Goal: Task Accomplishment & Management: Manage account settings

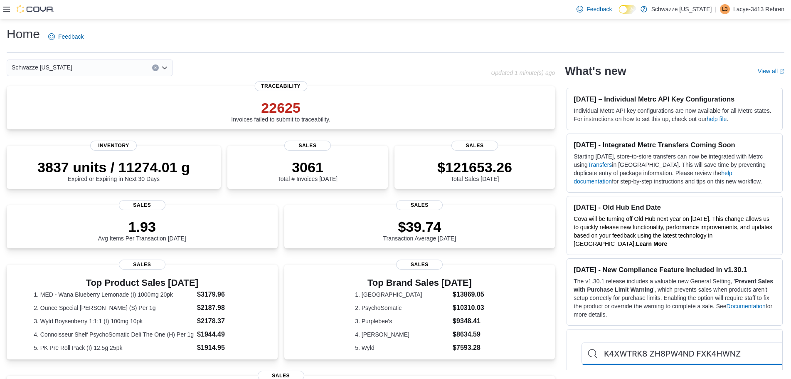
click at [7, 8] on icon at bounding box center [6, 9] width 7 height 7
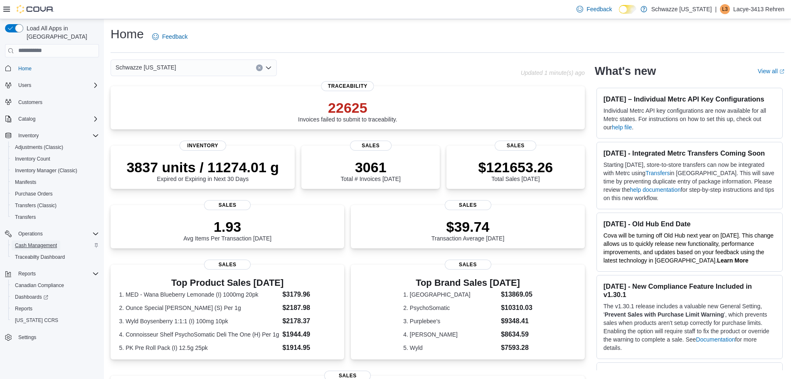
click at [37, 242] on span "Cash Management" at bounding box center [36, 245] width 42 height 7
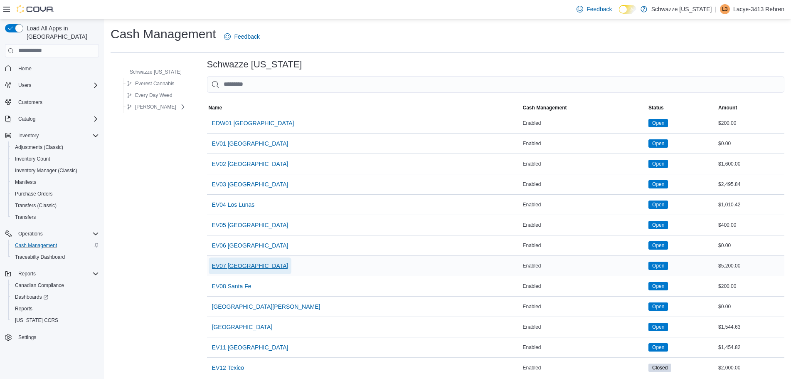
click at [243, 264] on span "EV07 Paradise Hills" at bounding box center [250, 265] width 76 height 8
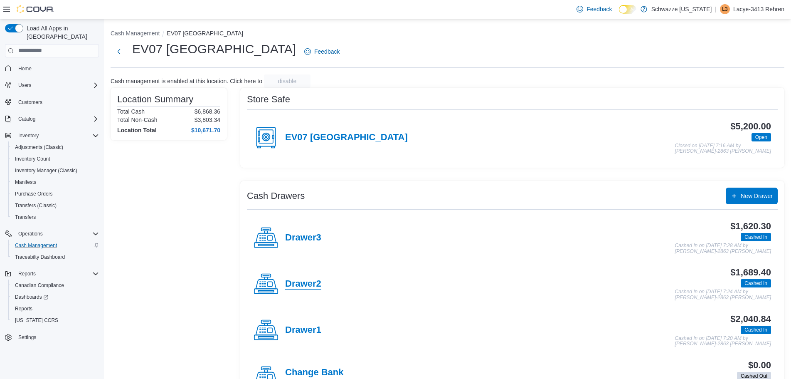
click at [300, 285] on h4 "Drawer2" at bounding box center [303, 283] width 36 height 11
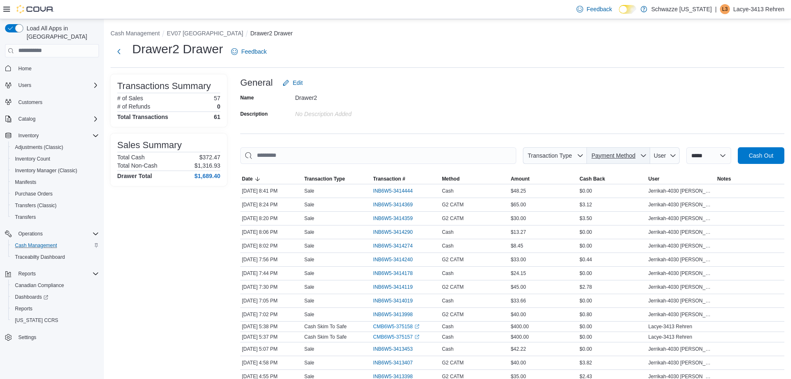
click at [644, 157] on icon "button" at bounding box center [643, 155] width 7 height 7
click at [602, 185] on span "G2 CATM" at bounding box center [623, 187] width 98 height 10
type input "**********"
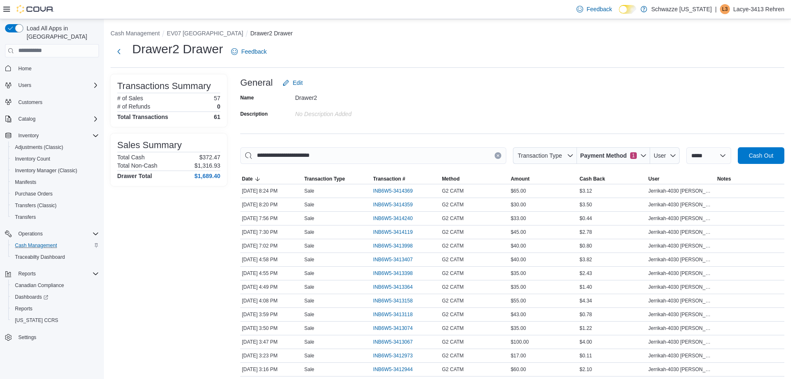
click at [582, 73] on div "**********" at bounding box center [447, 301] width 687 height 565
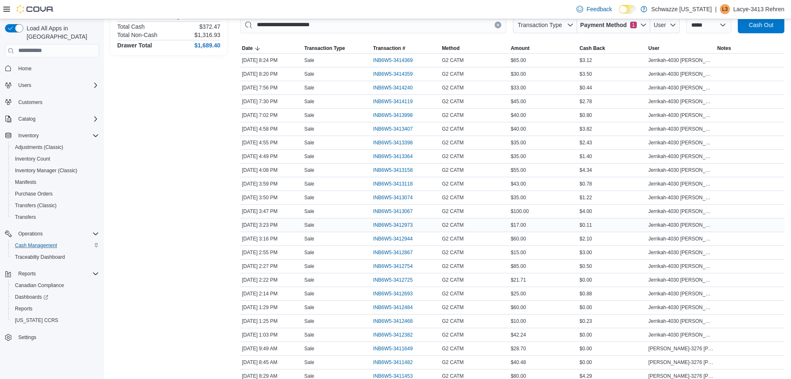
scroll to position [122, 0]
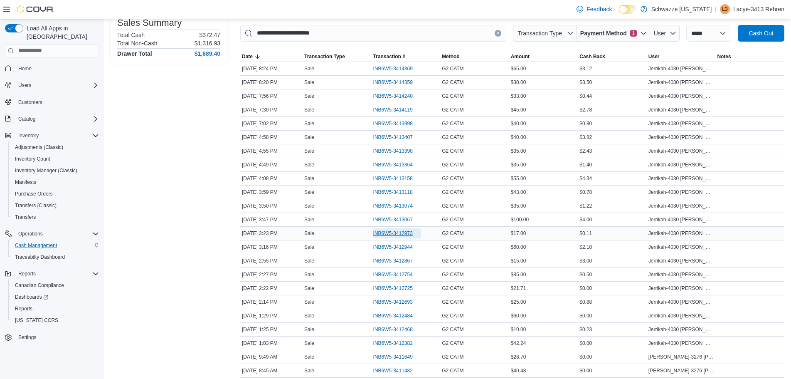
click at [410, 231] on span "INB6W5-3412973" at bounding box center [392, 233] width 39 height 7
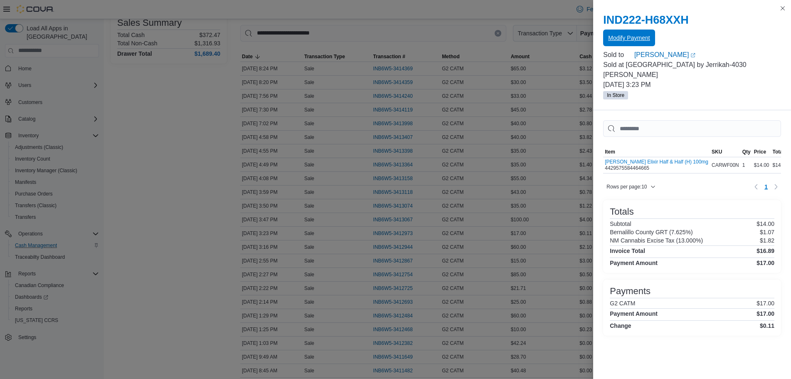
click at [637, 37] on span "Modify Payment" at bounding box center [629, 38] width 42 height 8
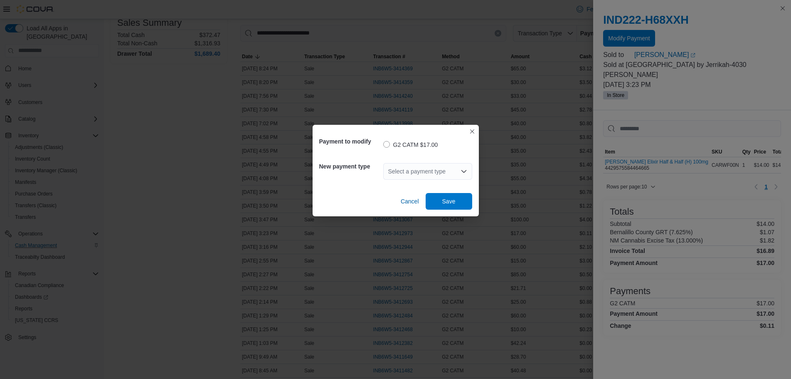
click at [408, 166] on div "Select a payment type" at bounding box center [427, 171] width 89 height 17
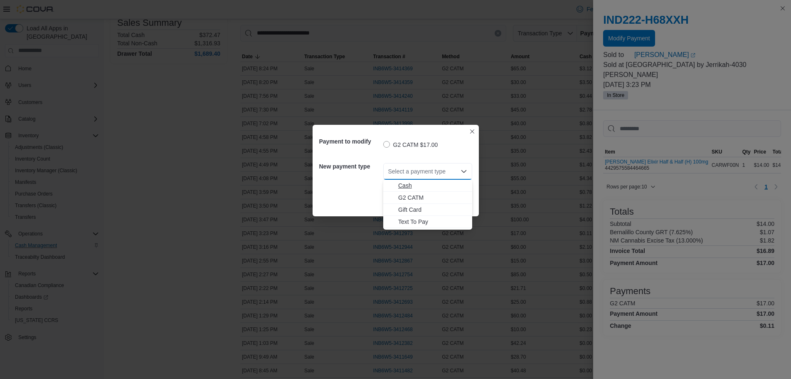
click at [415, 187] on span "Cash" at bounding box center [432, 185] width 69 height 8
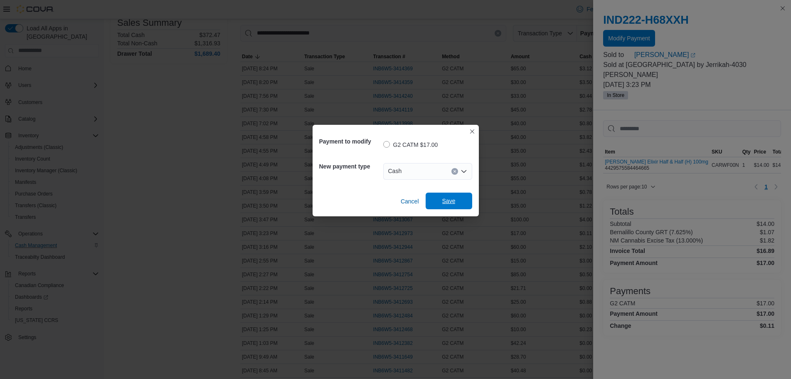
click at [446, 195] on span "Save" at bounding box center [448, 200] width 37 height 17
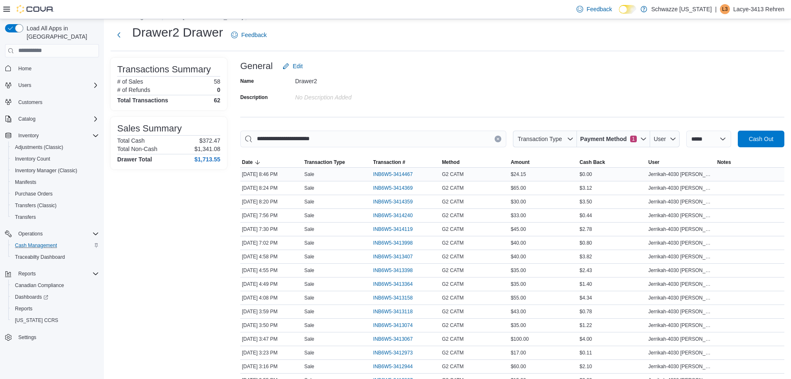
scroll to position [0, 0]
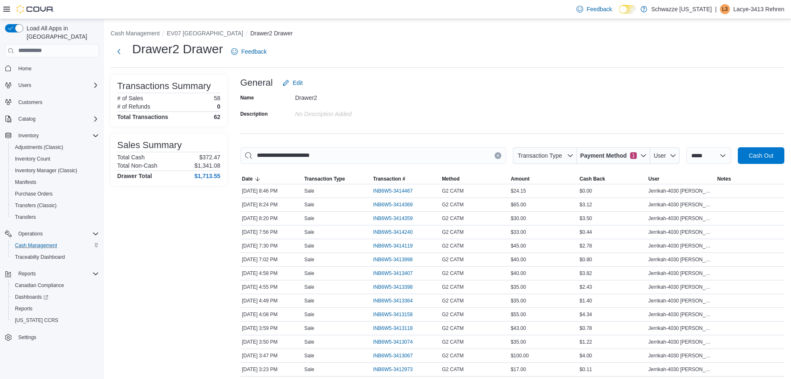
click at [526, 120] on div "**********" at bounding box center [512, 332] width 544 height 516
click at [412, 230] on span "INB6W5-3414240" at bounding box center [392, 232] width 39 height 7
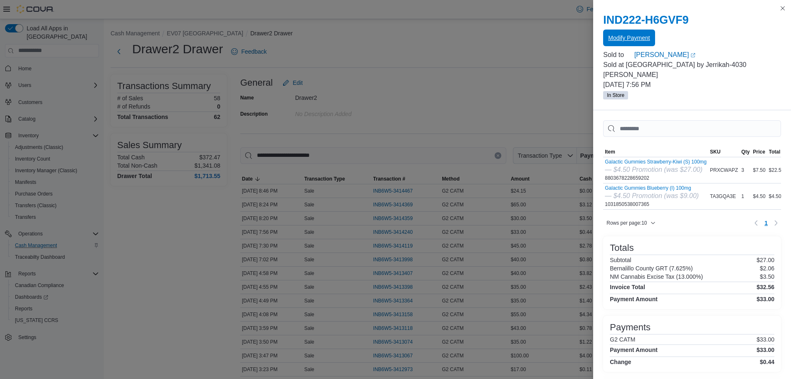
click at [631, 37] on span "Modify Payment" at bounding box center [629, 38] width 42 height 8
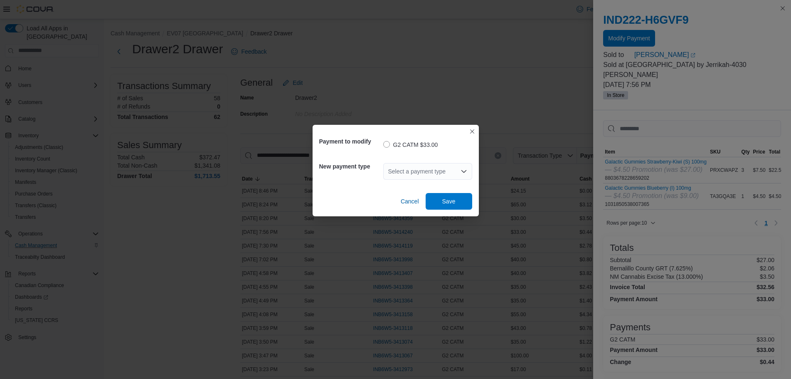
click at [432, 167] on div "Select a payment type" at bounding box center [427, 171] width 89 height 17
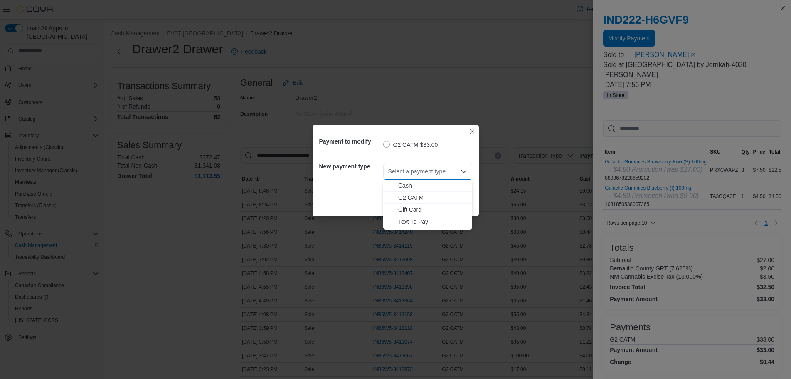
click at [409, 187] on span "Cash" at bounding box center [432, 185] width 69 height 8
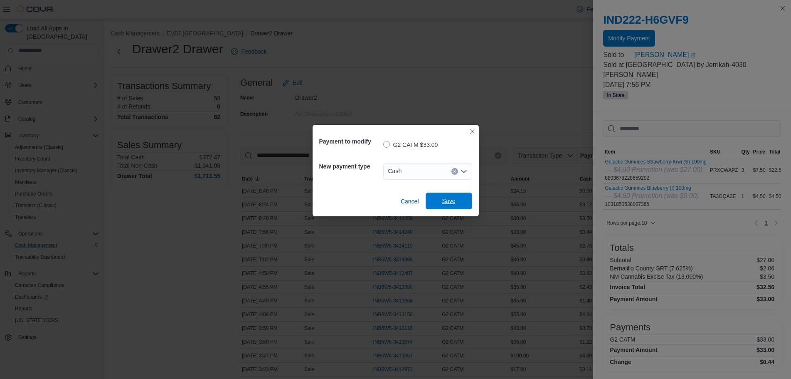
click at [450, 203] on span "Save" at bounding box center [448, 201] width 13 height 8
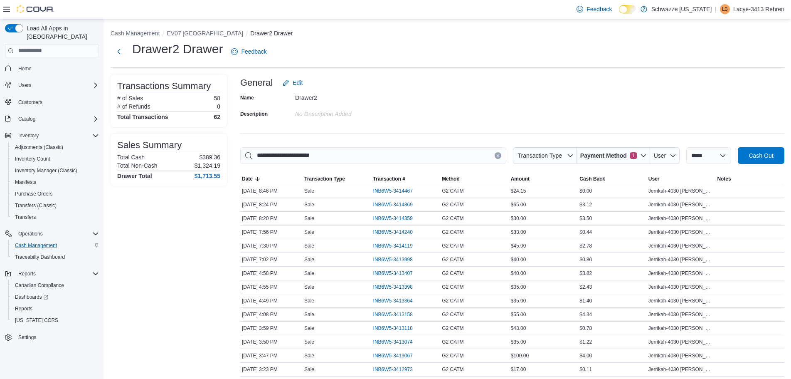
click at [473, 75] on div "General Edit" at bounding box center [512, 82] width 544 height 17
click at [116, 43] on button "Next" at bounding box center [119, 51] width 17 height 17
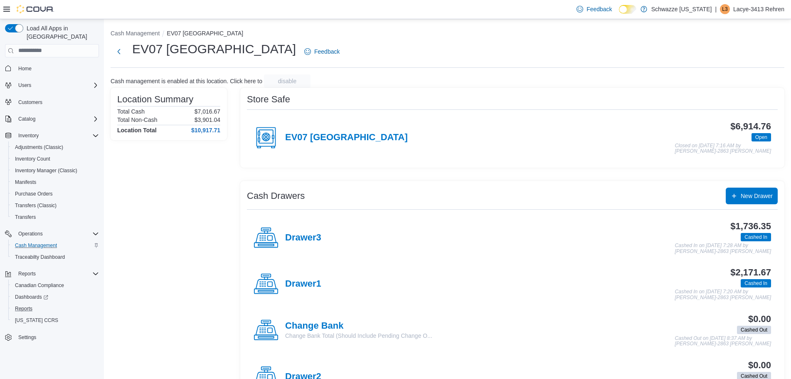
click at [27, 302] on button "Reports" at bounding box center [55, 308] width 94 height 12
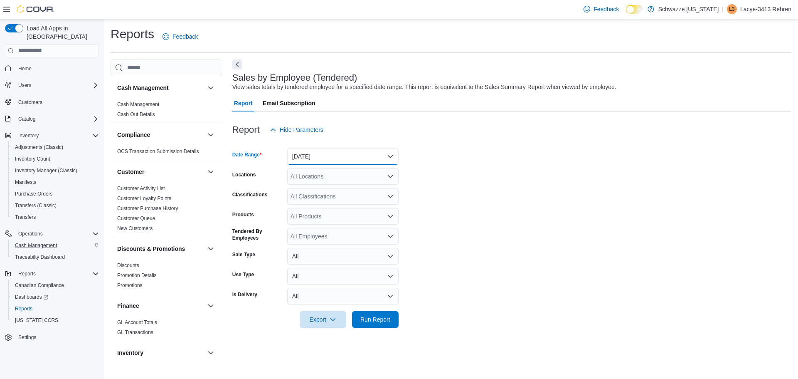
click at [317, 152] on button "Yesterday" at bounding box center [342, 156] width 111 height 17
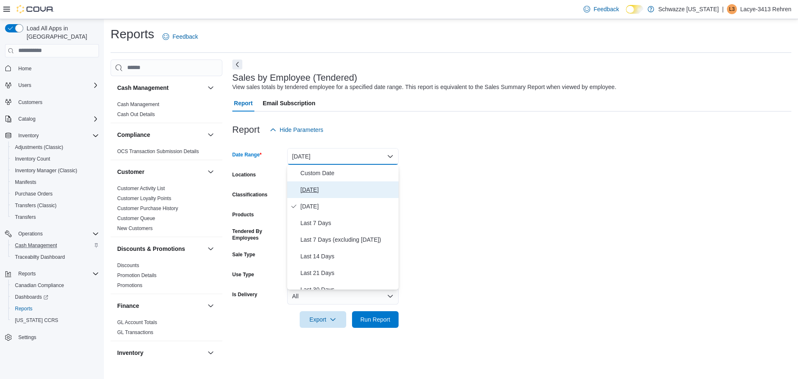
click at [315, 188] on span "Today" at bounding box center [347, 189] width 95 height 10
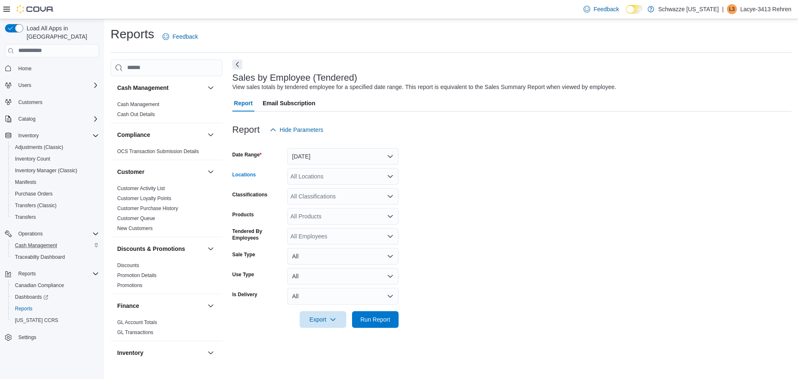
click at [317, 174] on div "All Locations" at bounding box center [342, 176] width 111 height 17
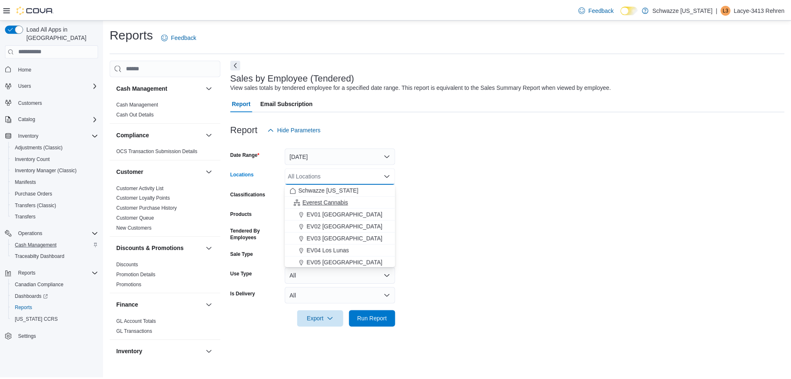
scroll to position [42, 0]
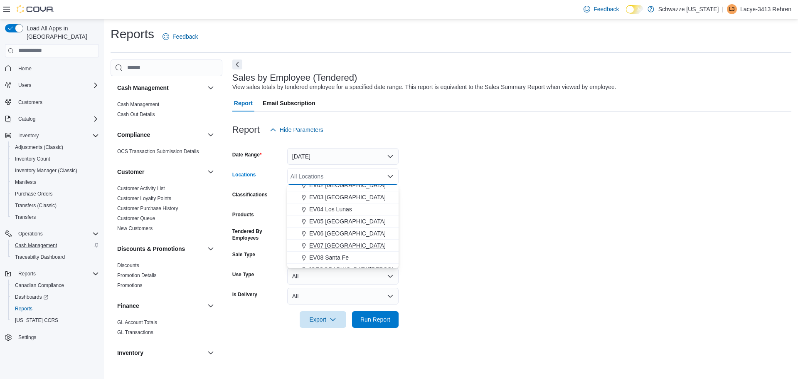
click at [342, 244] on span "EV07 Paradise Hills" at bounding box center [347, 245] width 76 height 8
click at [557, 204] on form "Date Range Today Locations EV07 Paradise Hills Combo box. Selected. EV07 Paradi…" at bounding box center [511, 232] width 559 height 189
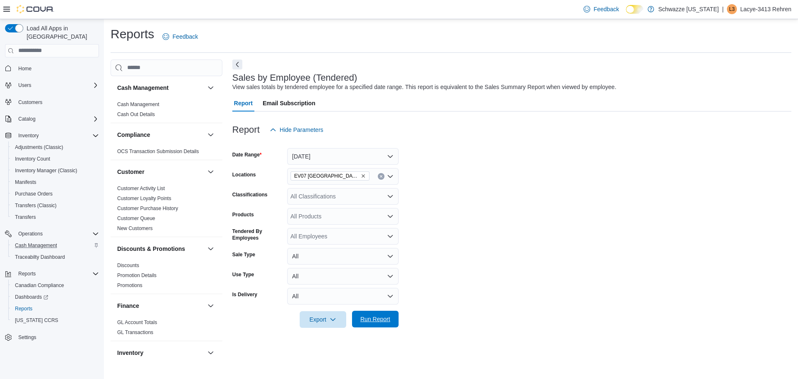
click at [375, 321] on span "Run Report" at bounding box center [375, 319] width 30 height 8
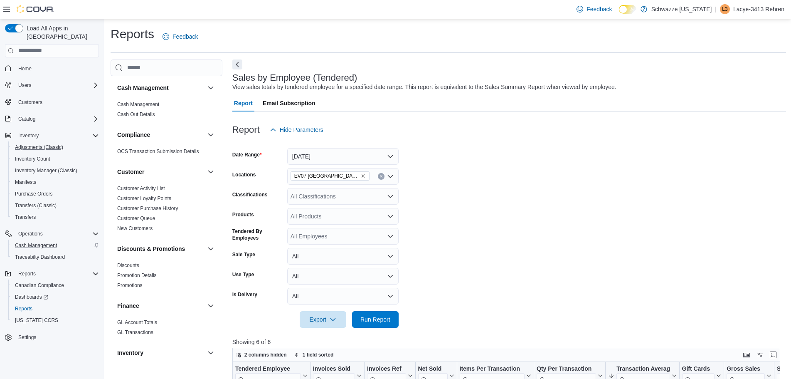
click at [39, 141] on button "Adjustments (Classic)" at bounding box center [55, 147] width 94 height 12
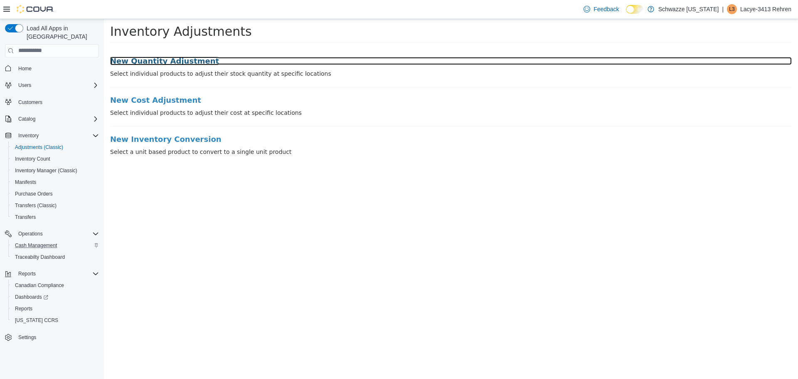
click at [166, 57] on h3 "New Quantity Adjustment" at bounding box center [450, 61] width 681 height 8
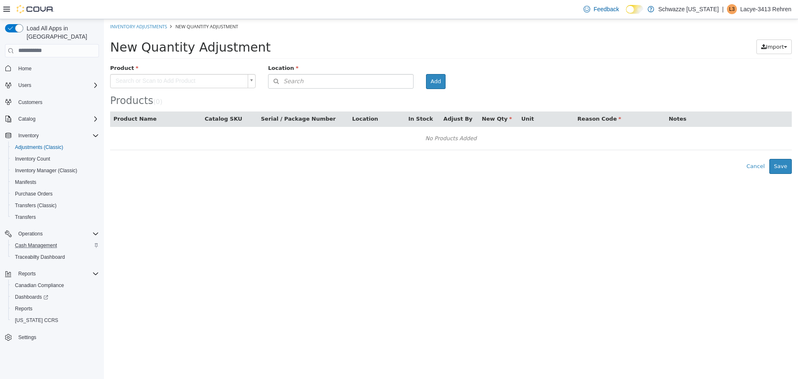
click at [182, 79] on body "× Inventory Adjustments New Quantity Adjustment New Quantity Adjustment Import …" at bounding box center [451, 96] width 694 height 155
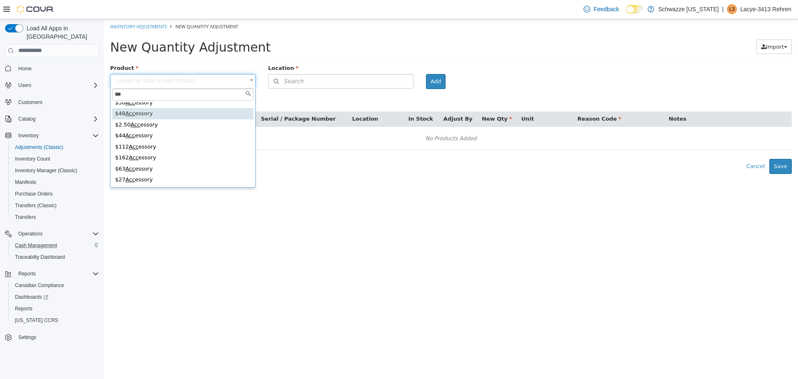
scroll to position [132, 0]
click at [155, 93] on input "***" at bounding box center [182, 94] width 141 height 12
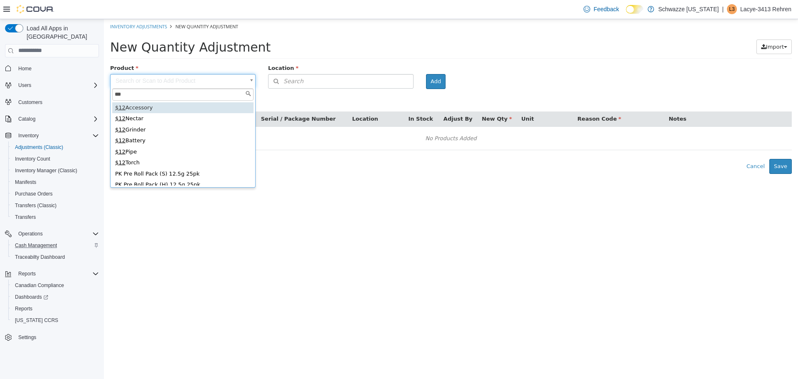
type input "***"
type input "**********"
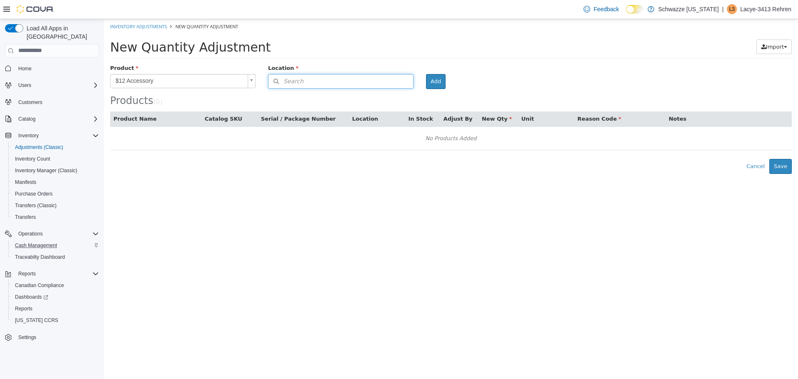
click at [332, 85] on button "Search" at bounding box center [340, 81] width 145 height 15
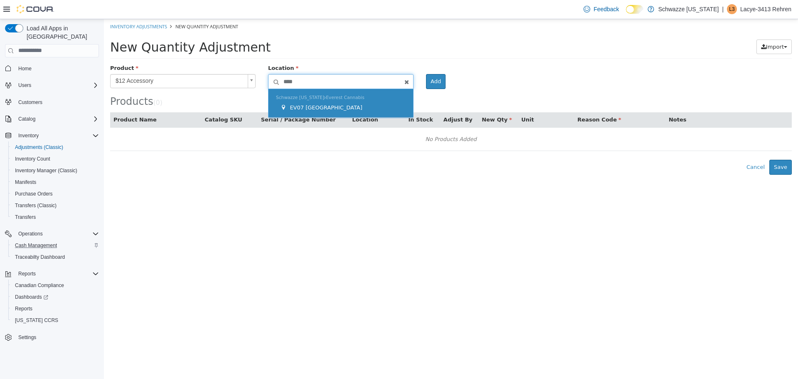
type input "****"
click at [355, 91] on div "Schwazze New Mexico Everest Cannabis EV07 Paradise Hills" at bounding box center [340, 103] width 145 height 29
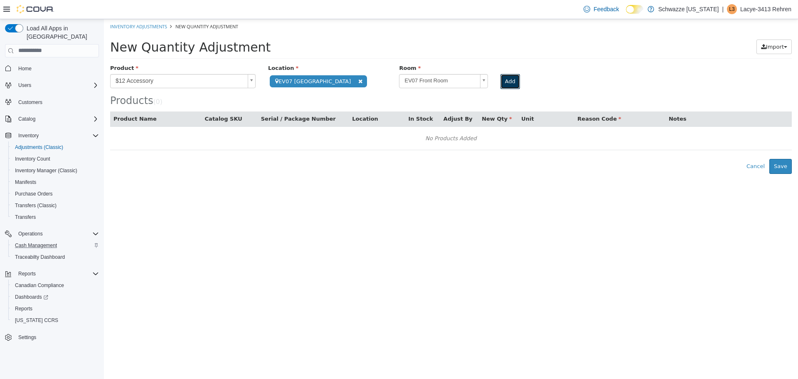
click at [500, 81] on button "Add" at bounding box center [510, 81] width 20 height 15
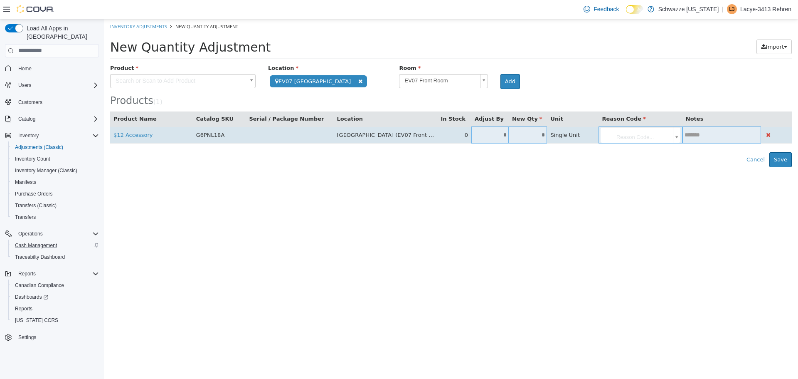
click at [488, 133] on input "*" at bounding box center [489, 134] width 37 height 6
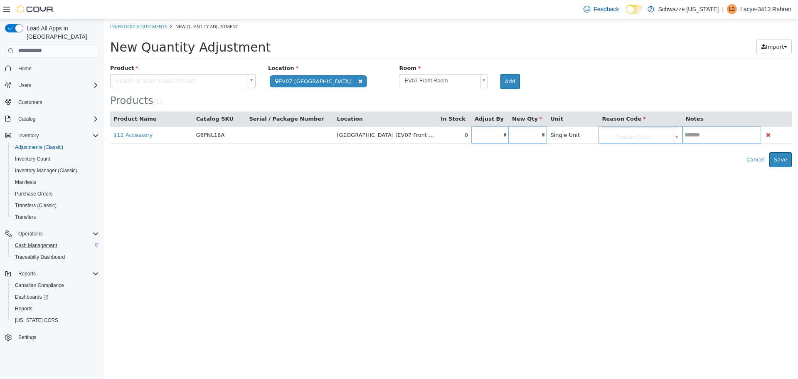
type input "*"
click at [523, 167] on html "**********" at bounding box center [451, 93] width 694 height 148
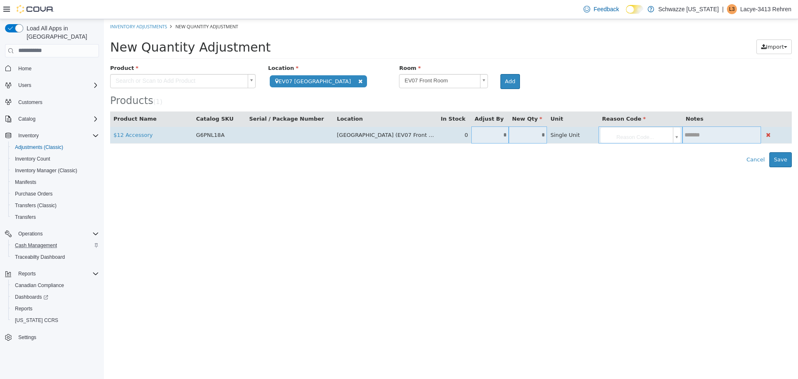
click at [642, 133] on body "**********" at bounding box center [451, 93] width 694 height 148
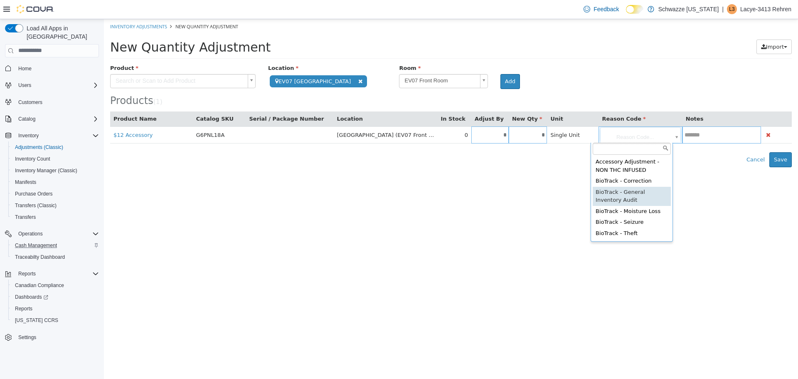
type input "**********"
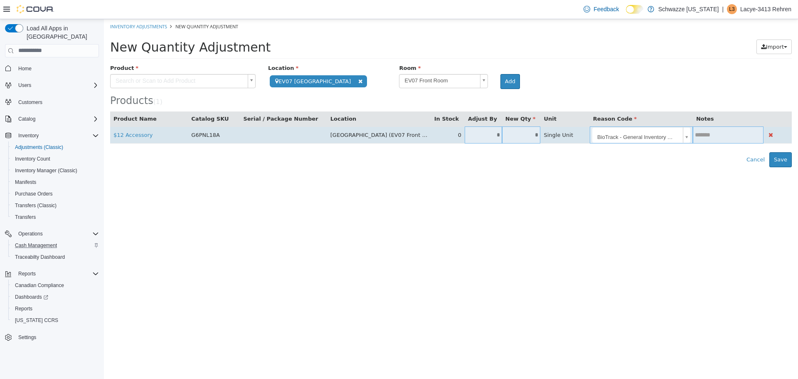
click at [695, 131] on input "text" at bounding box center [728, 134] width 71 height 6
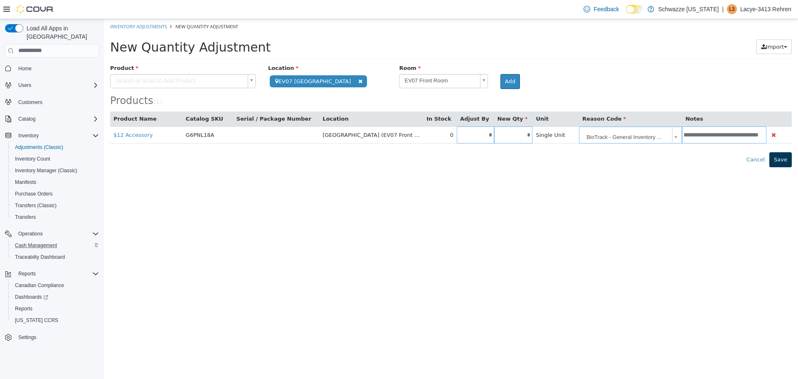
type input "**********"
click at [783, 160] on button "Save" at bounding box center [780, 159] width 22 height 15
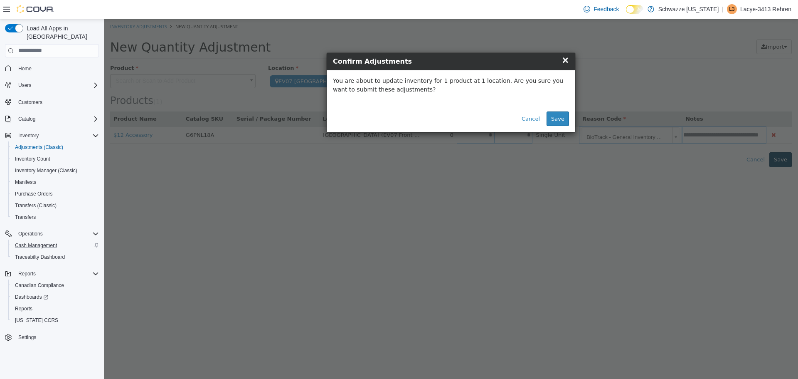
scroll to position [0, 0]
click at [562, 116] on button "Save" at bounding box center [557, 118] width 22 height 15
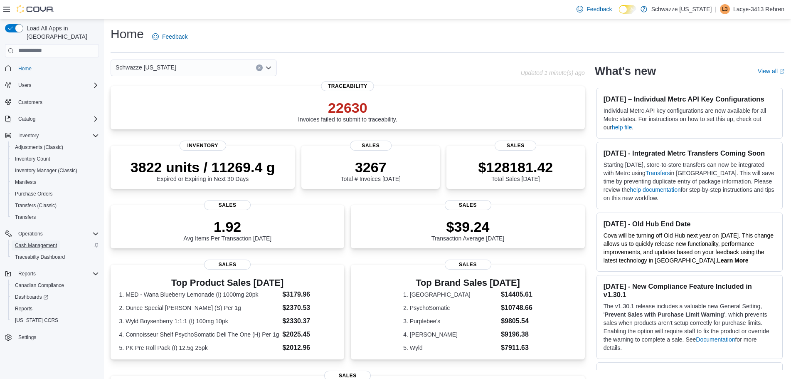
click at [44, 242] on span "Cash Management" at bounding box center [36, 245] width 42 height 7
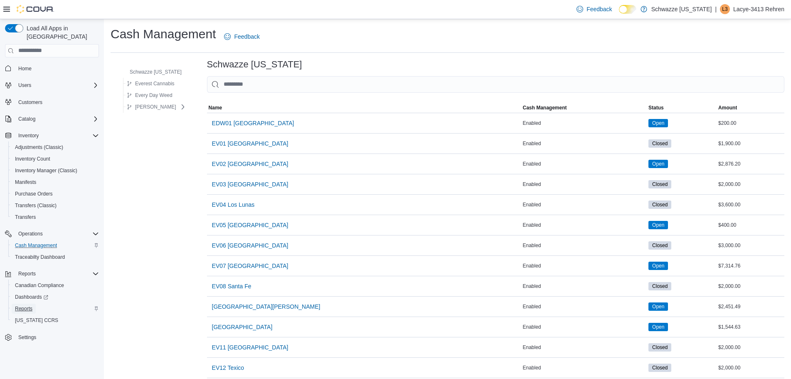
click at [25, 305] on span "Reports" at bounding box center [23, 308] width 17 height 7
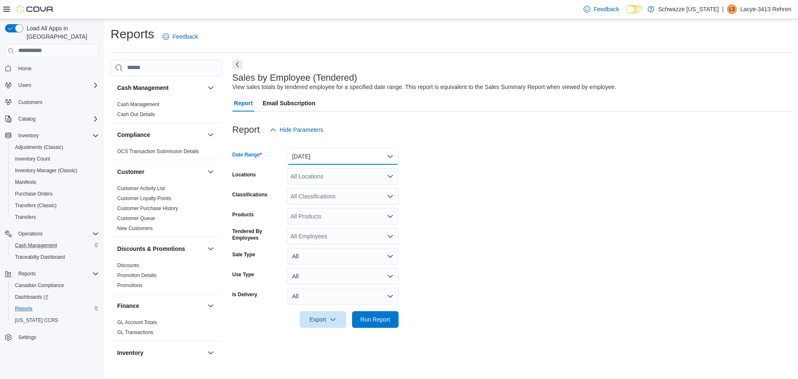
click at [314, 156] on button "[DATE]" at bounding box center [342, 156] width 111 height 17
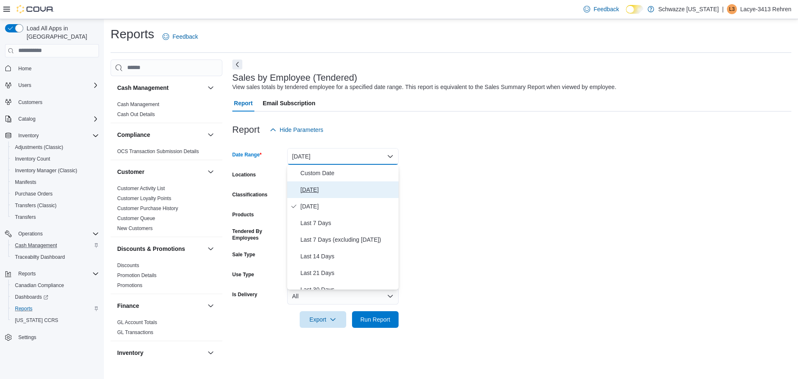
click at [320, 189] on span "Today" at bounding box center [347, 189] width 95 height 10
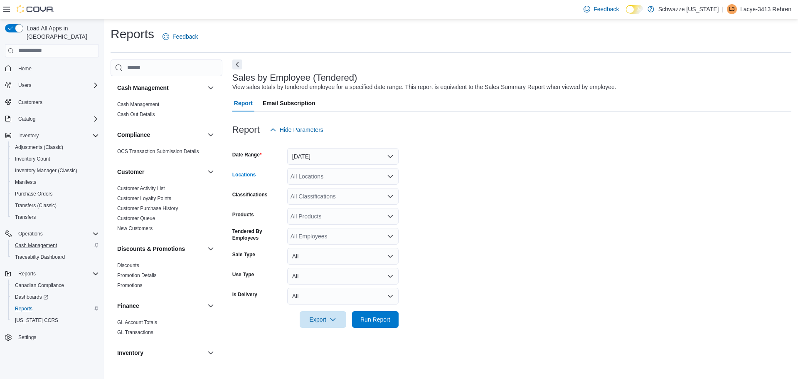
click at [320, 177] on div "All Locations" at bounding box center [342, 176] width 111 height 17
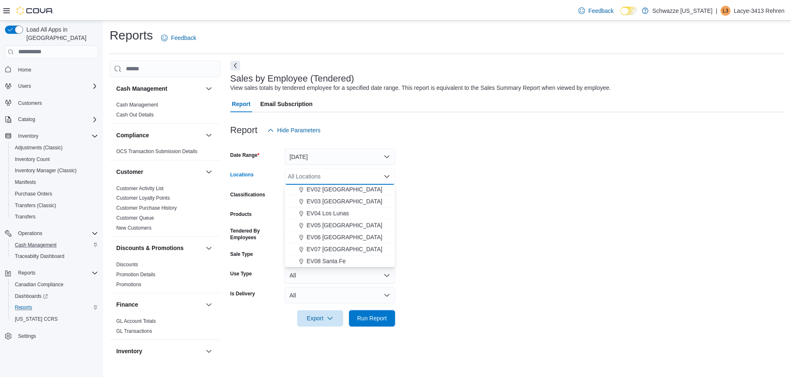
scroll to position [62, 0]
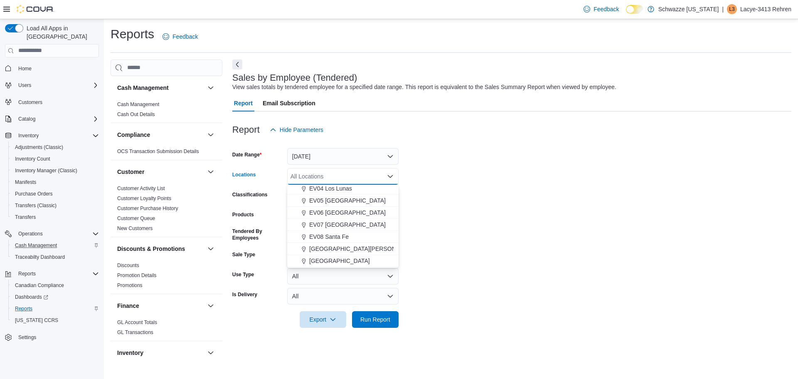
click at [350, 224] on span "EV07 Paradise Hills" at bounding box center [347, 224] width 76 height 8
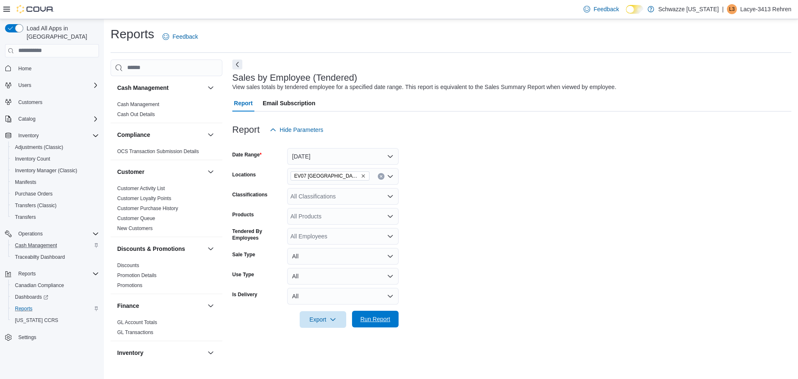
click at [372, 319] on span "Run Report" at bounding box center [375, 319] width 30 height 8
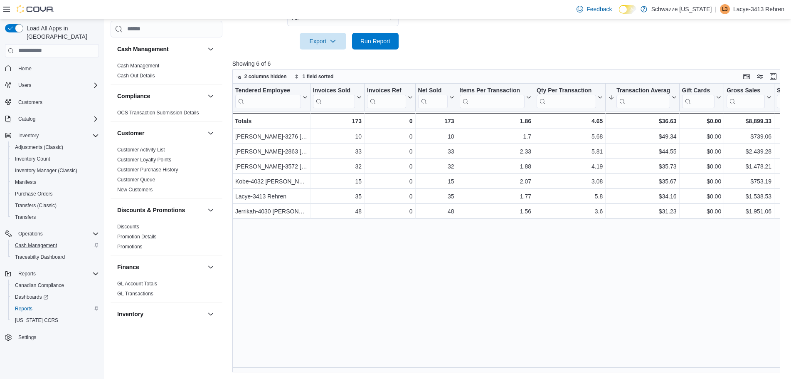
click at [422, 291] on div "Tendered Employee Click to view column header actions Invoices Sold Click to vi…" at bounding box center [508, 228] width 553 height 289
